Goal: Task Accomplishment & Management: Use online tool/utility

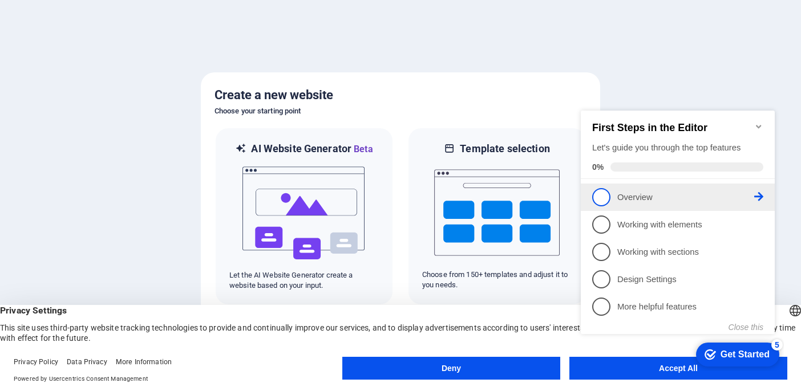
click at [703, 189] on link "1 Overview - incomplete" at bounding box center [677, 197] width 171 height 18
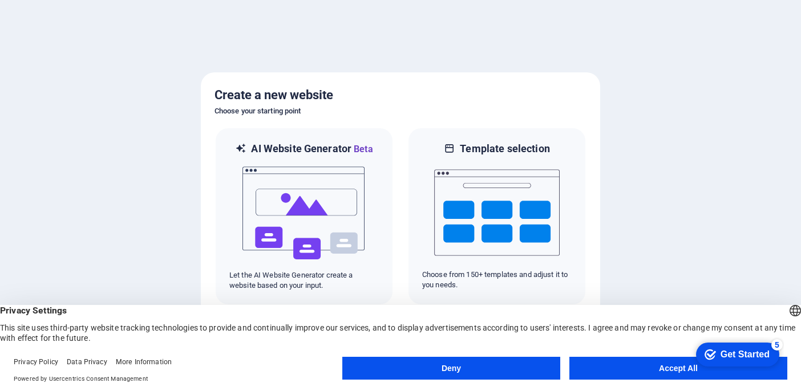
click at [673, 364] on button "Accept All" at bounding box center [679, 368] width 218 height 23
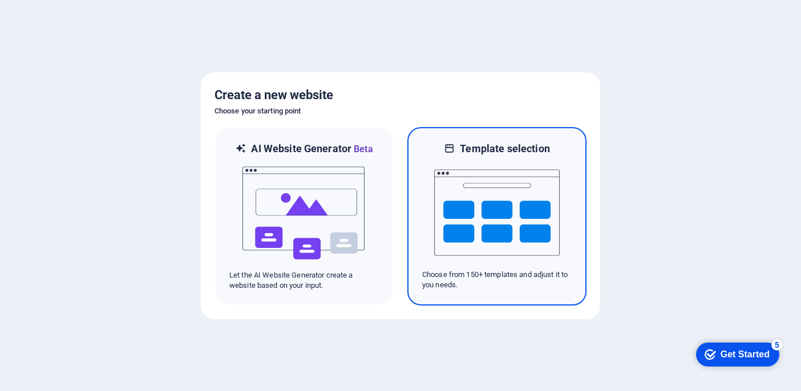
click at [503, 236] on img at bounding box center [497, 213] width 126 height 114
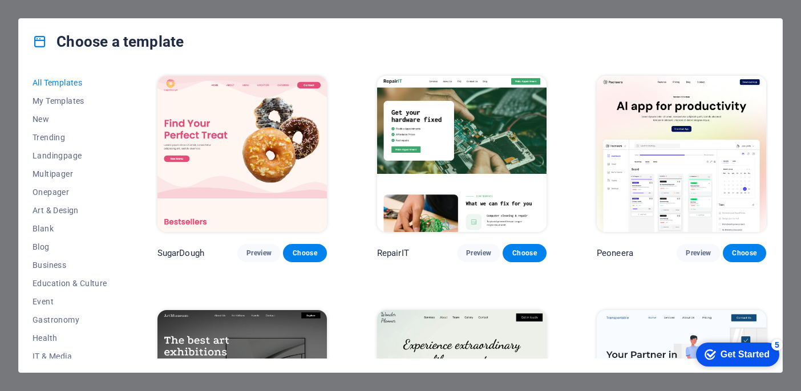
click at [778, 130] on div "All Templates My Templates New Trending Landingpage Multipager Onepager Art & D…" at bounding box center [401, 218] width 764 height 308
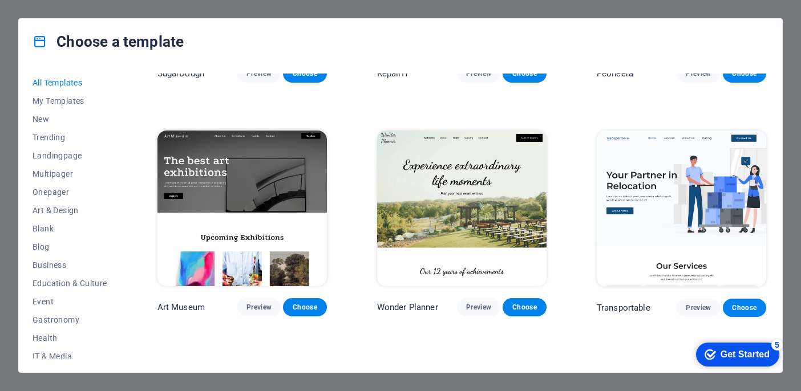
scroll to position [205, 0]
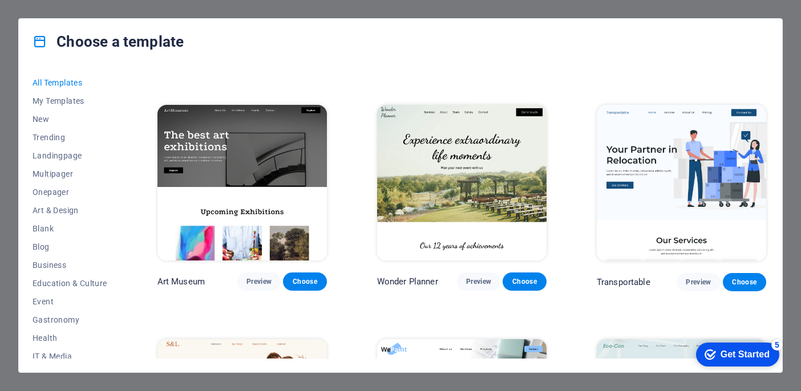
click at [68, 284] on span "Education & Culture" at bounding box center [70, 283] width 75 height 9
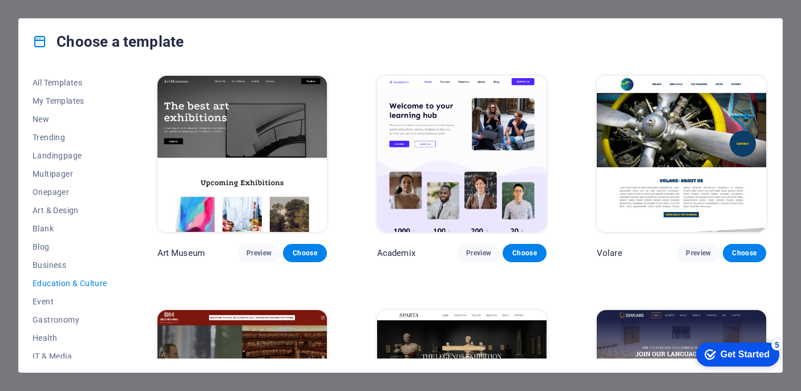
scroll to position [23, 0]
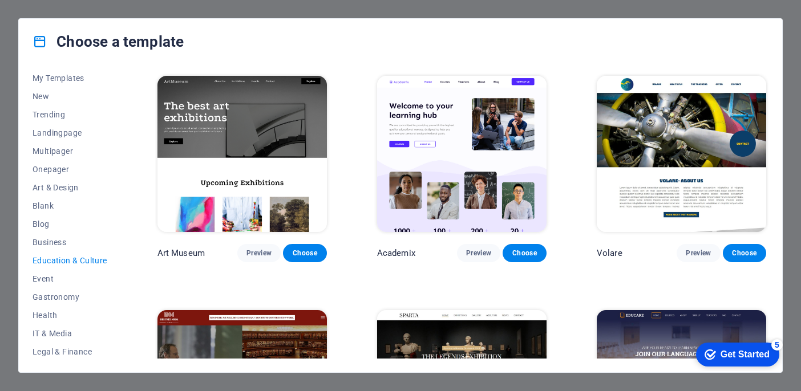
drag, startPoint x: 768, startPoint y: 124, endPoint x: 763, endPoint y: 172, distance: 47.6
click at [763, 172] on div "Art Museum Preview Choose Academix Preview Choose Volare Preview Choose Bibliot…" at bounding box center [461, 216] width 613 height 285
drag, startPoint x: 769, startPoint y: 169, endPoint x: 765, endPoint y: 197, distance: 27.6
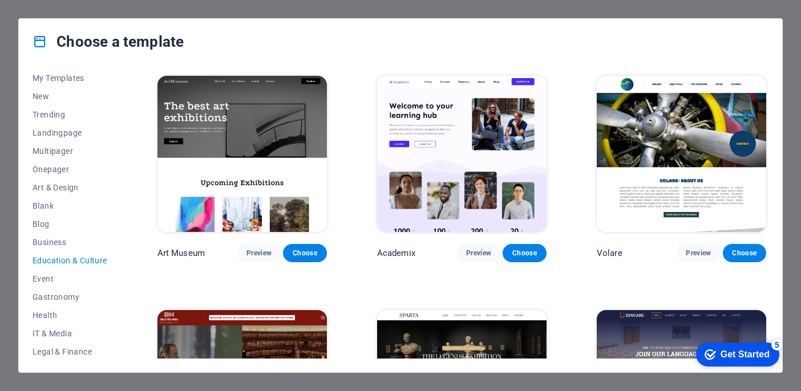
click at [765, 197] on div "All Templates My Templates New Trending Landingpage Multipager Onepager Art & D…" at bounding box center [401, 218] width 764 height 308
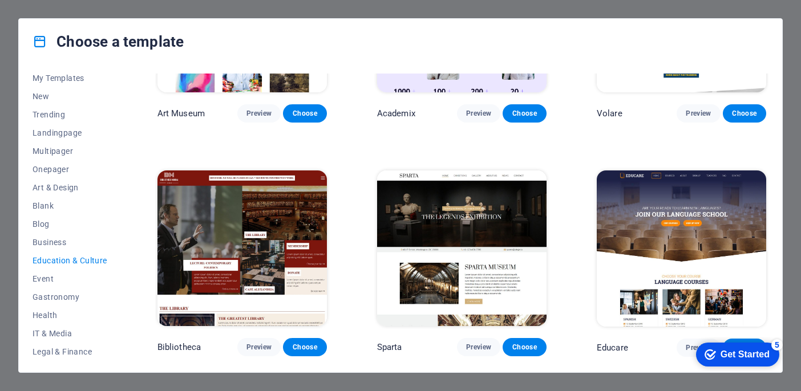
scroll to position [147, 0]
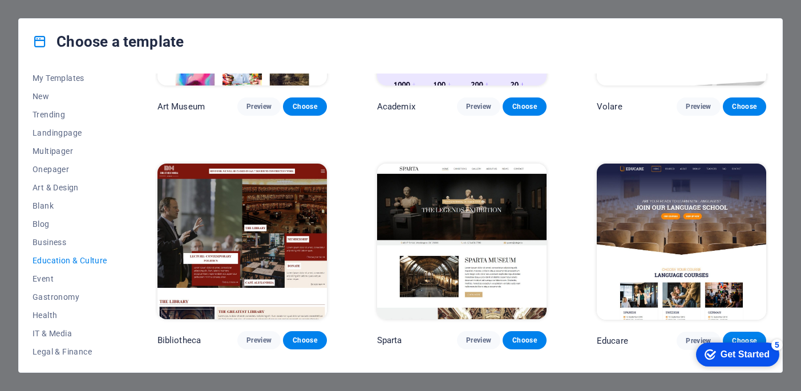
click at [689, 227] on img at bounding box center [681, 242] width 169 height 156
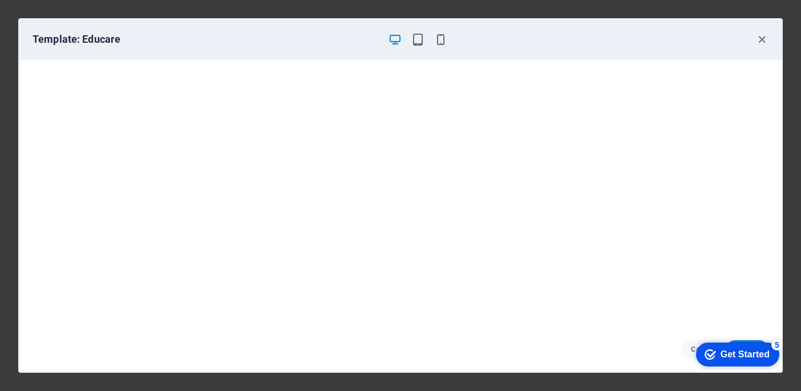
scroll to position [3, 0]
click at [418, 42] on icon "button" at bounding box center [417, 39] width 13 height 13
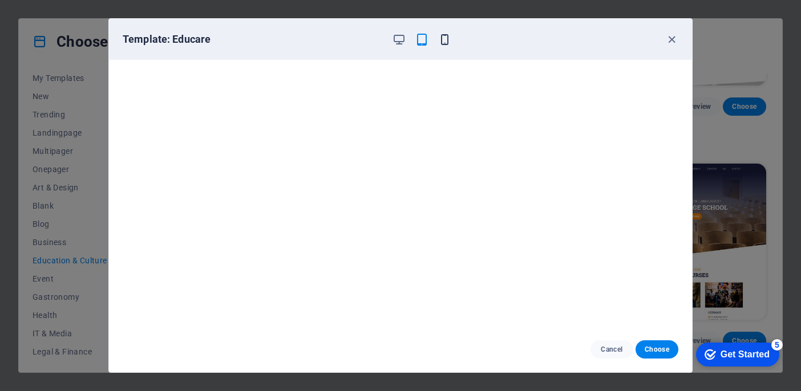
click at [442, 40] on icon "button" at bounding box center [444, 39] width 13 height 13
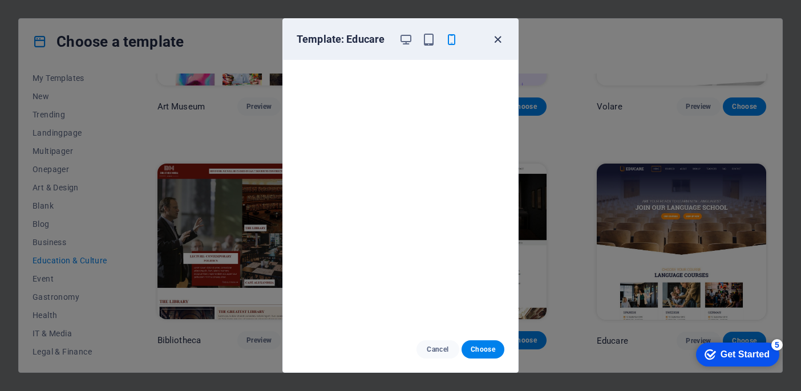
click at [499, 38] on icon "button" at bounding box center [497, 39] width 13 height 13
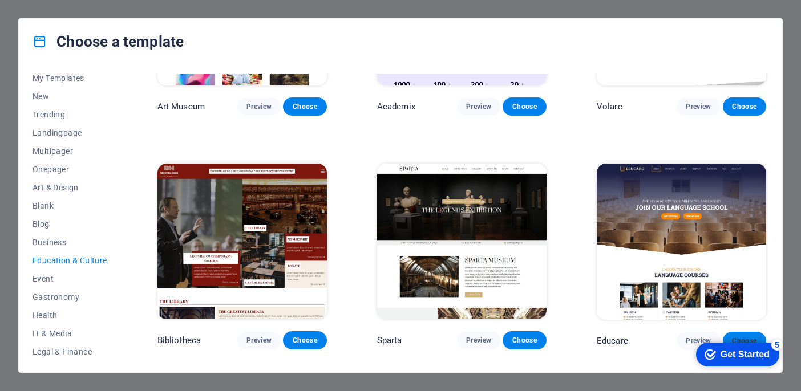
click at [750, 332] on button "Choose" at bounding box center [744, 341] width 43 height 18
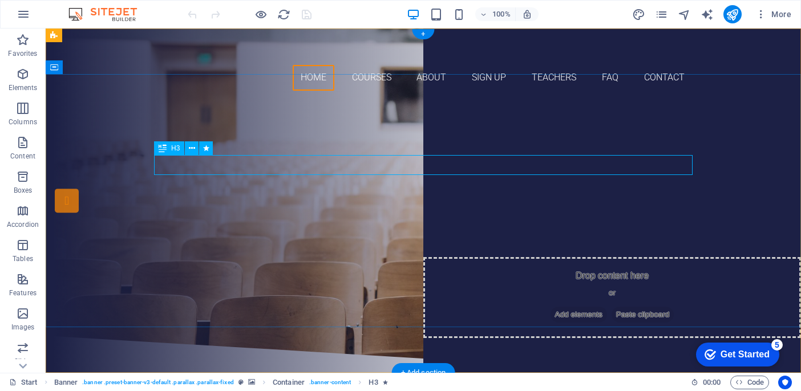
click at [465, 164] on div "Are you ready to learn new languages?" at bounding box center [423, 165] width 539 height 20
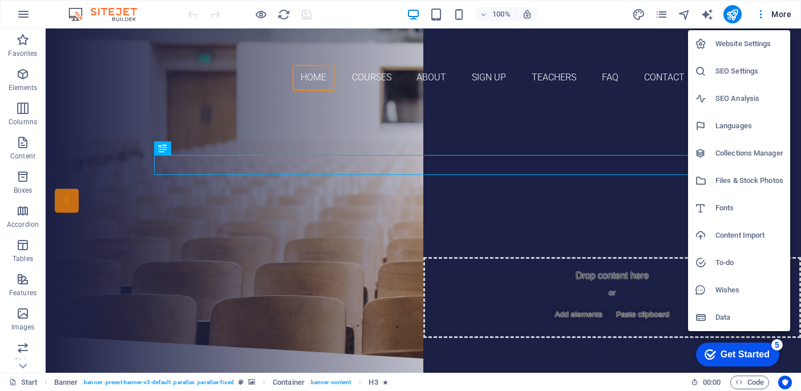
click at [774, 12] on div at bounding box center [400, 195] width 801 height 391
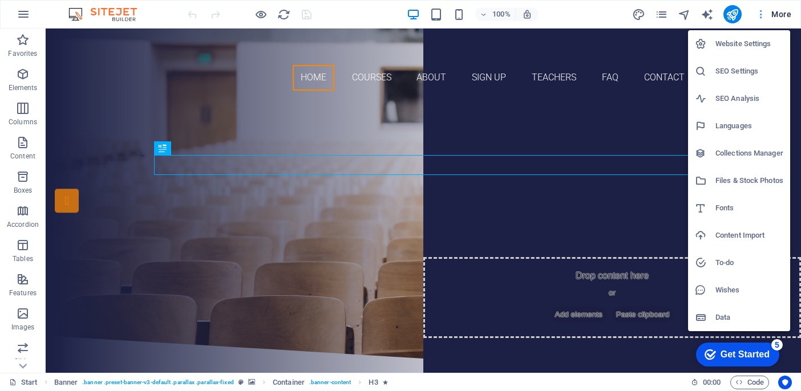
click at [765, 12] on div at bounding box center [400, 195] width 801 height 391
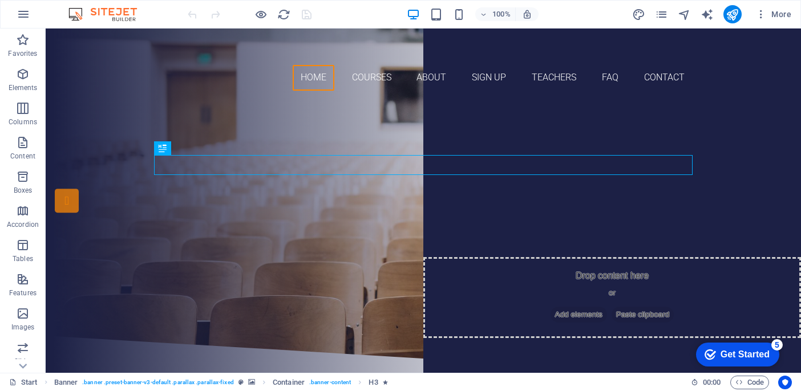
click at [733, 358] on div "Get Started" at bounding box center [745, 355] width 49 height 10
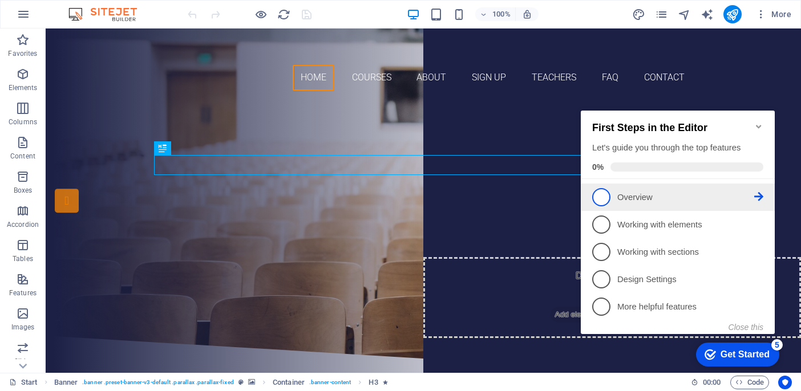
click at [627, 195] on p "Overview - incomplete" at bounding box center [685, 198] width 137 height 12
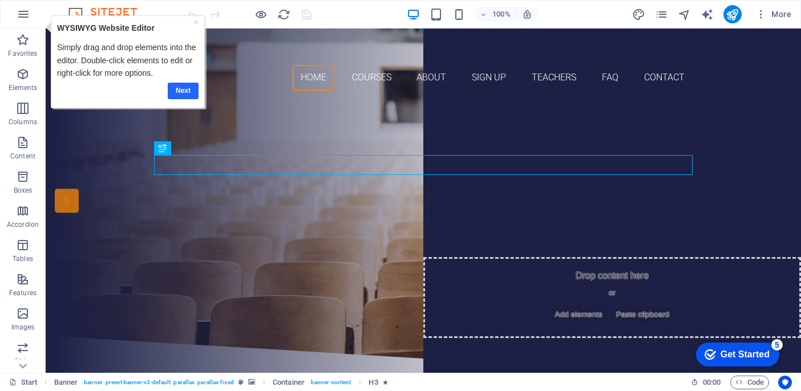
click at [189, 91] on link "Next" at bounding box center [182, 91] width 31 height 17
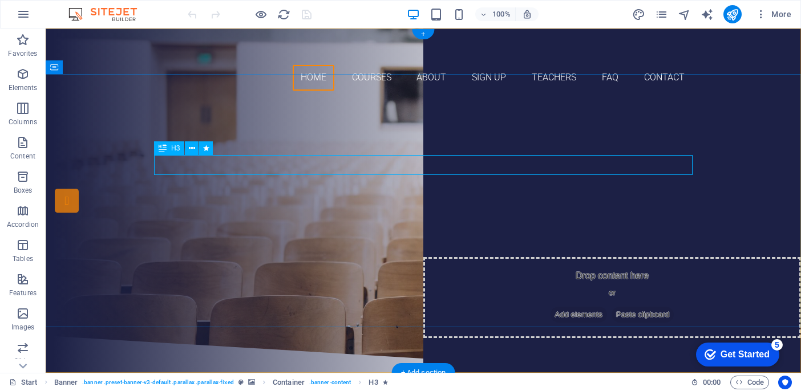
click at [368, 163] on div "Are you ready to learn new languages?" at bounding box center [423, 165] width 539 height 20
click at [0, 0] on icon at bounding box center [0, 0] width 0 height 0
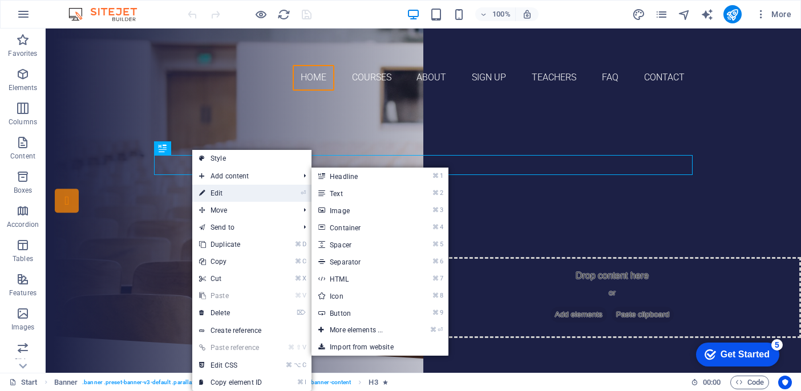
click at [241, 189] on link "⏎ Edit" at bounding box center [230, 193] width 76 height 17
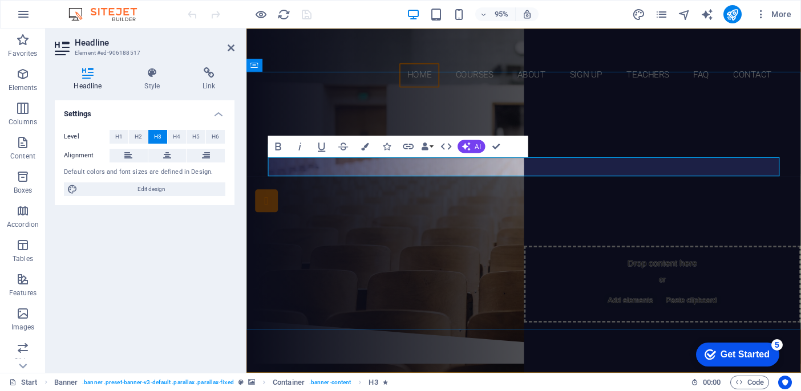
click at [567, 174] on span "Are you ready to learn new languages?" at bounding box center [538, 164] width 337 height 19
click at [700, 174] on span "Are you ready to learn new languages?" at bounding box center [538, 164] width 337 height 19
